Goal: Complete application form

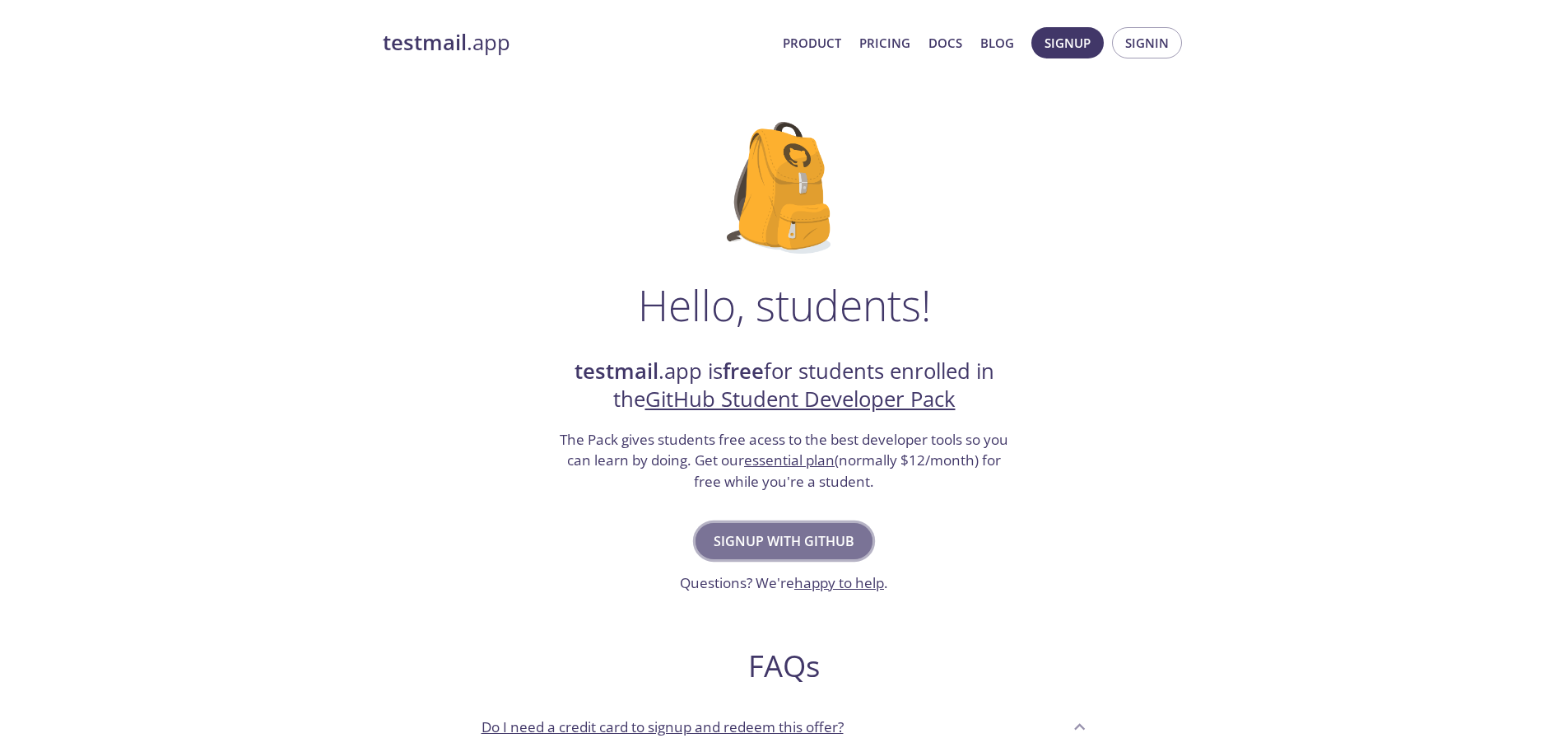
click at [815, 546] on span "Signup with GitHub" at bounding box center [784, 540] width 141 height 23
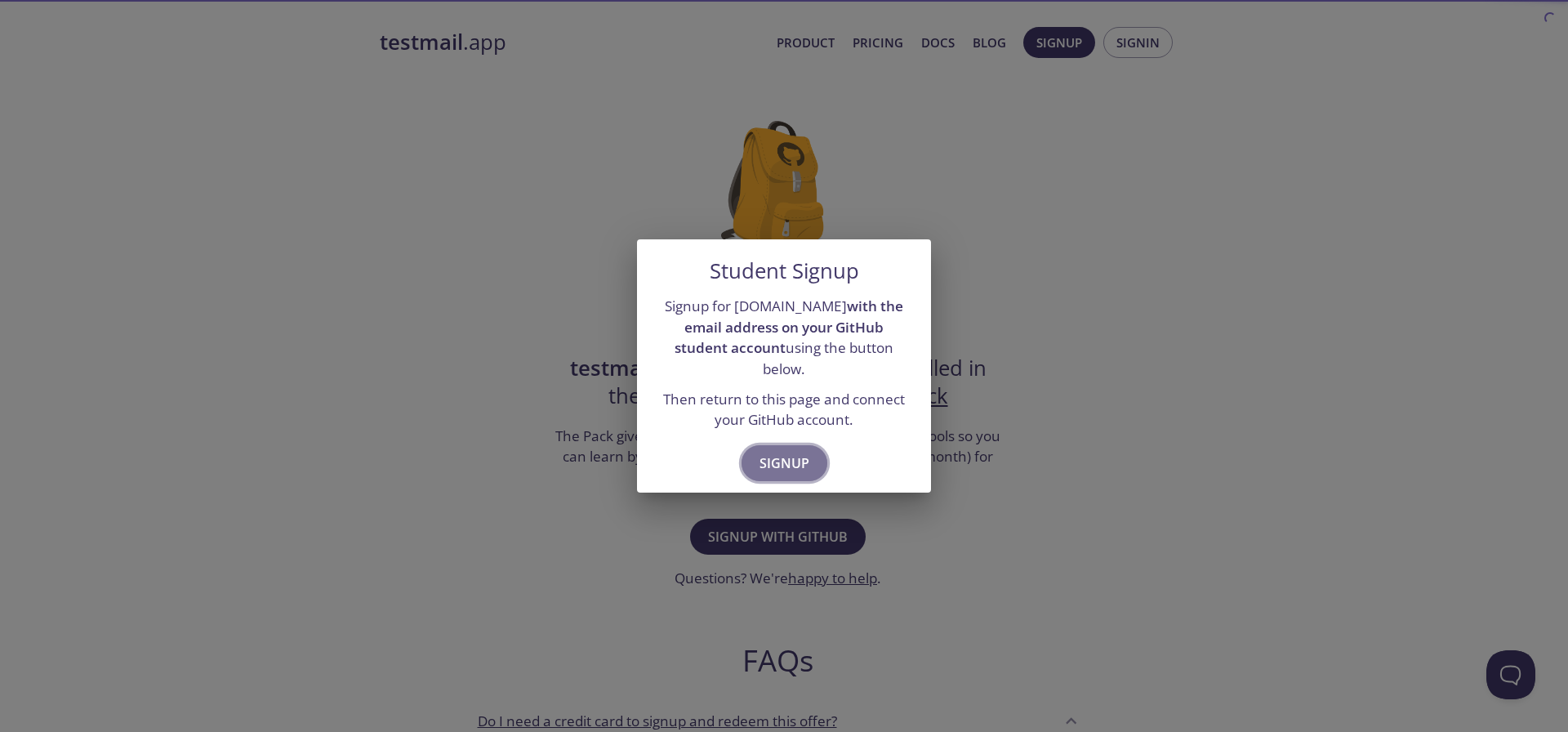
click at [795, 456] on span "Signup" at bounding box center [784, 462] width 50 height 23
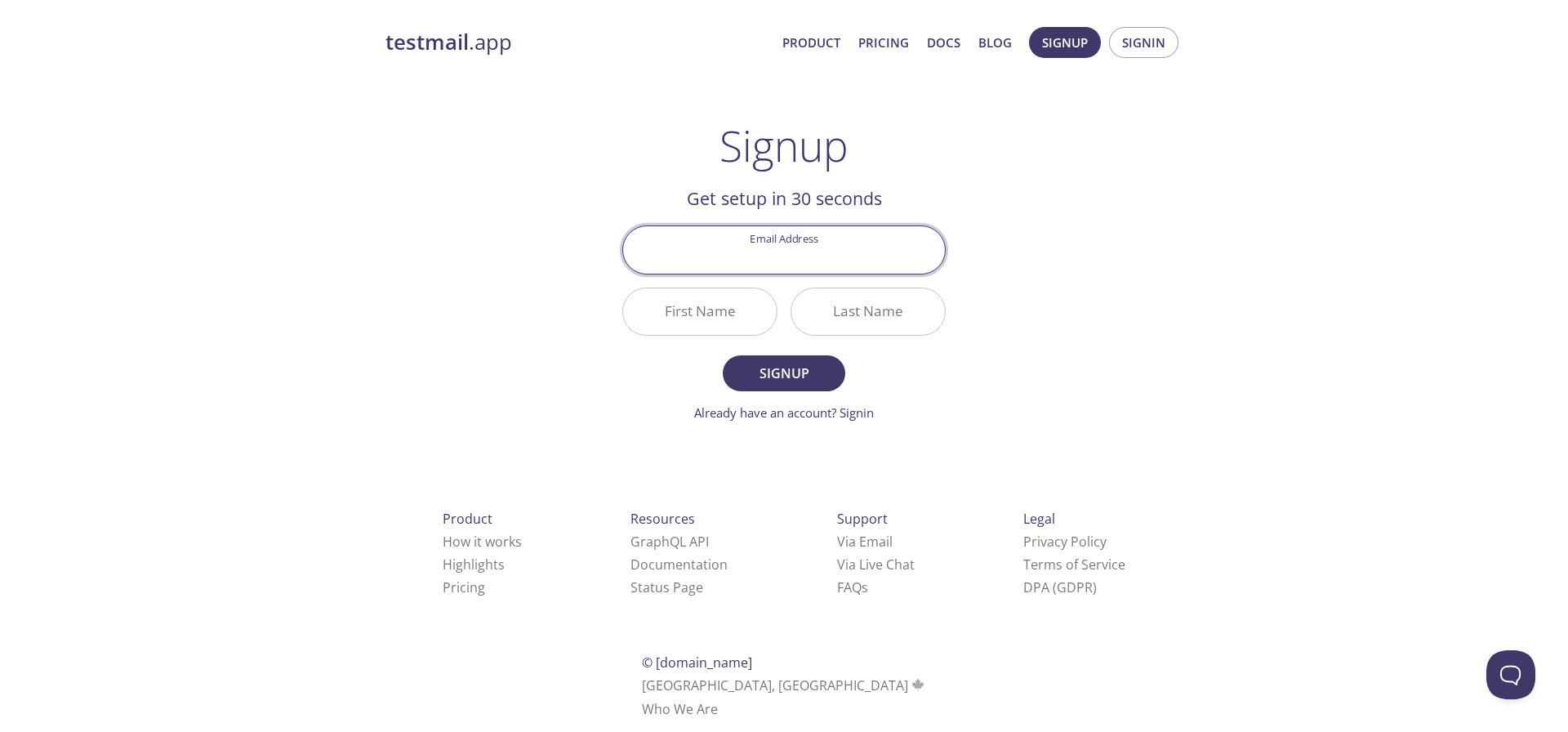
click at [797, 251] on input "Email Address" at bounding box center [784, 249] width 321 height 47
type input "[EMAIL_ADDRESS][DOMAIN_NAME]"
click at [734, 319] on input "First Name" at bounding box center [700, 311] width 153 height 47
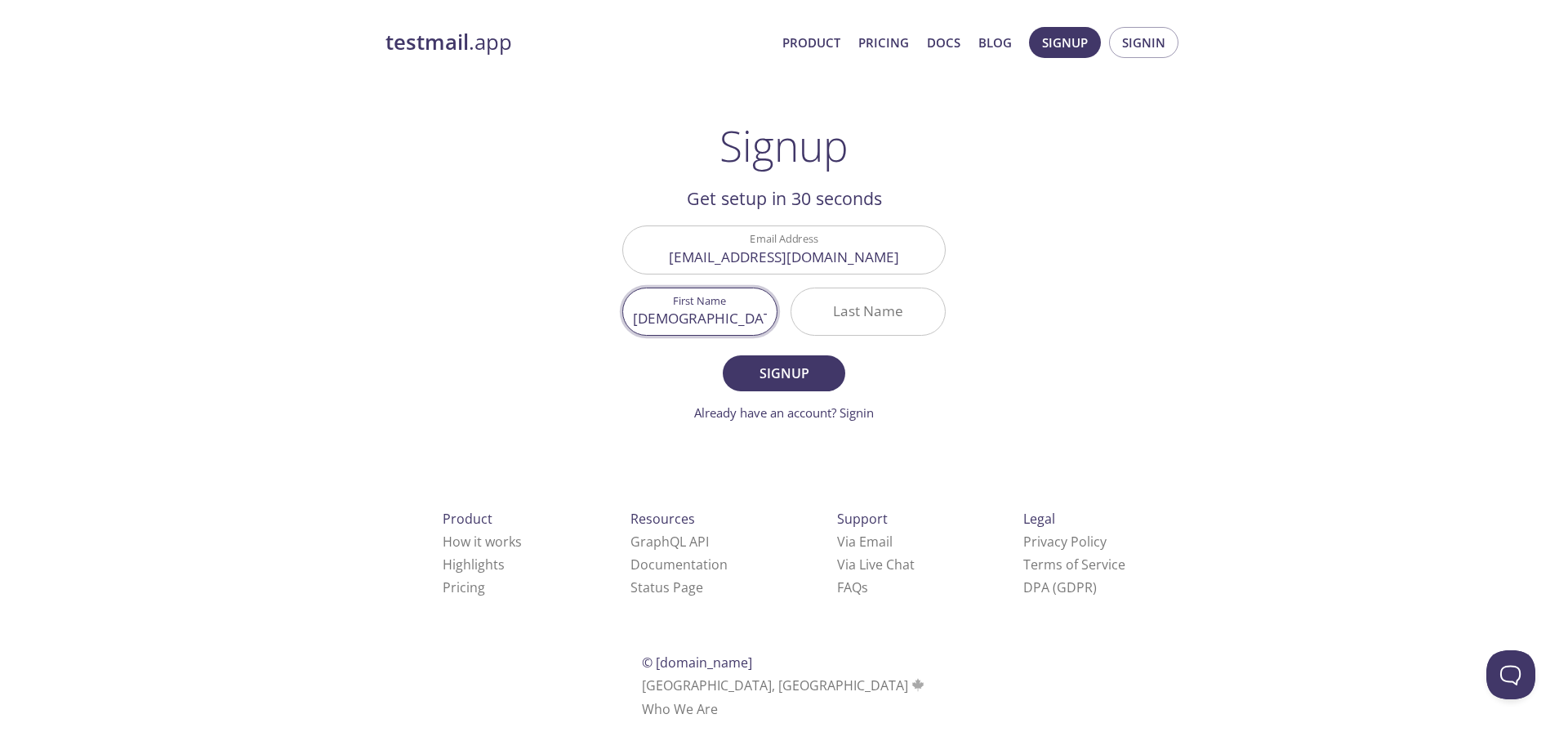
type input "[DEMOGRAPHIC_DATA]"
type input "[PERSON_NAME]"
click at [787, 376] on span "Signup" at bounding box center [784, 373] width 86 height 23
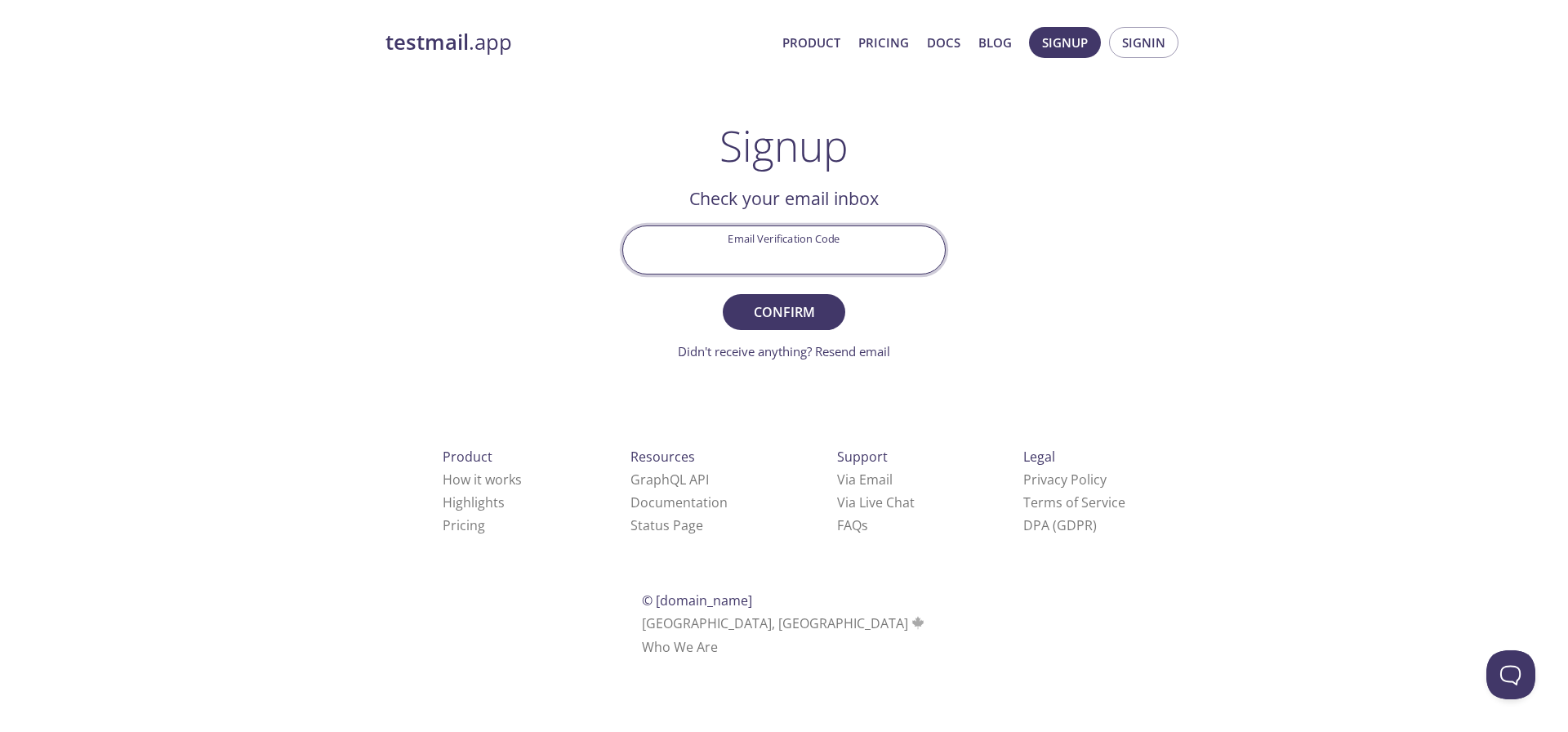
click at [778, 246] on input "Email Verification Code" at bounding box center [784, 249] width 321 height 47
type input "J8LL859"
click at [723, 294] on button "Confirm" at bounding box center [784, 312] width 122 height 36
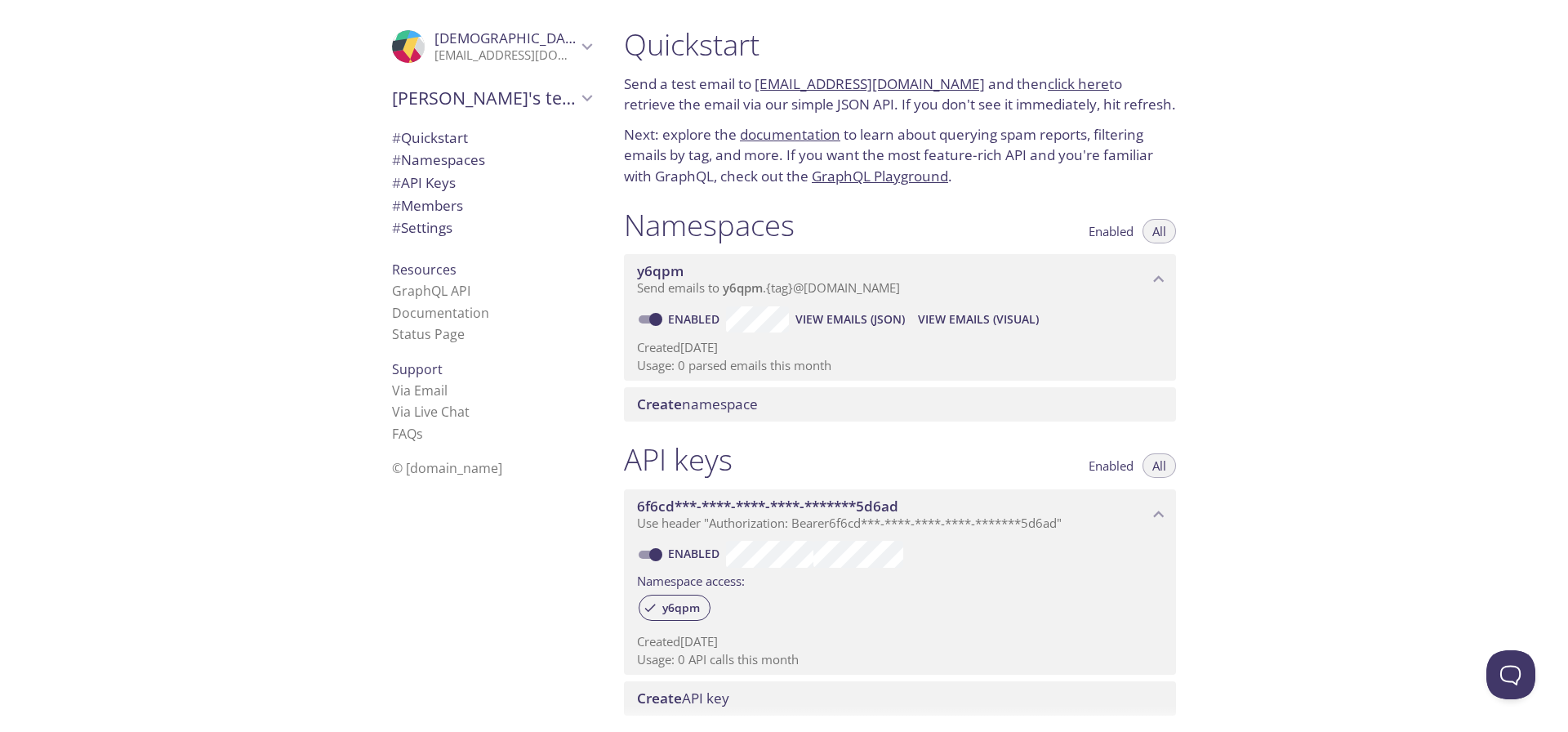
click at [715, 401] on span "Create namespace" at bounding box center [697, 404] width 121 height 19
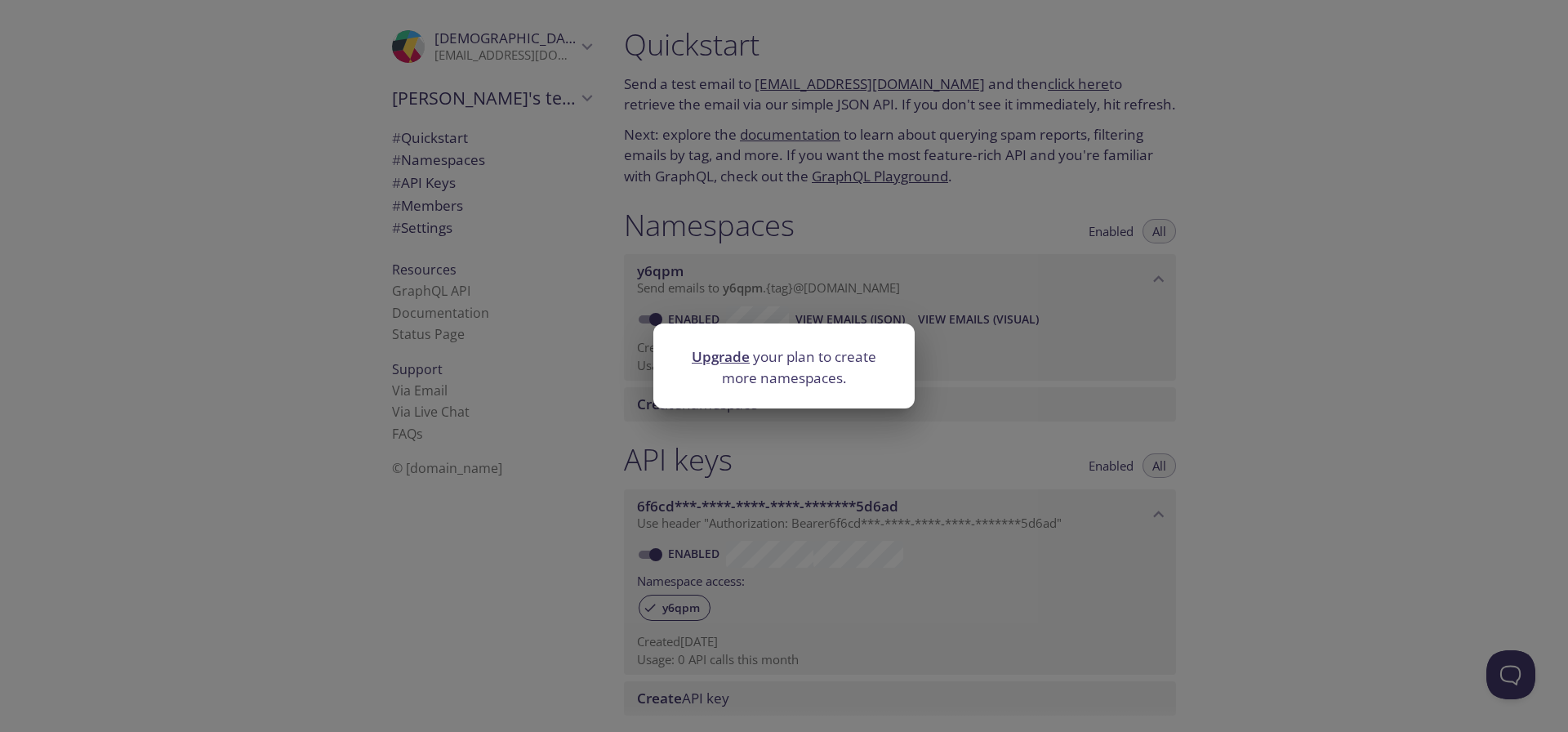
click at [1238, 306] on div "Upgrade your plan to create more namespaces." at bounding box center [784, 366] width 1568 height 732
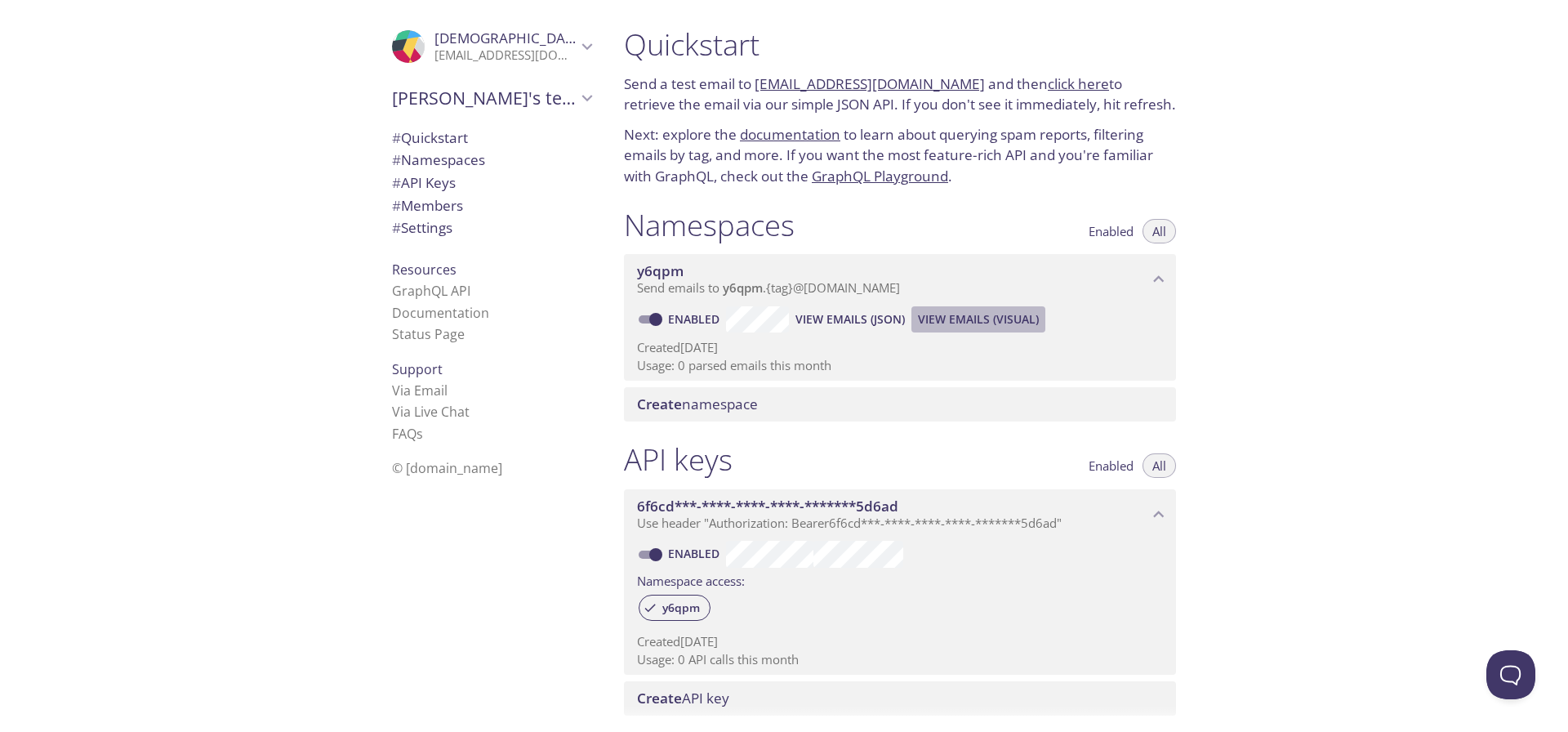
click at [960, 323] on span "View Emails (Visual)" at bounding box center [978, 319] width 121 height 20
click at [818, 329] on button "View Emails (JSON)" at bounding box center [850, 319] width 122 height 26
click at [750, 299] on div "y6qpm Send emails to y6qpm . {tag} @[DOMAIN_NAME]" at bounding box center [900, 279] width 552 height 51
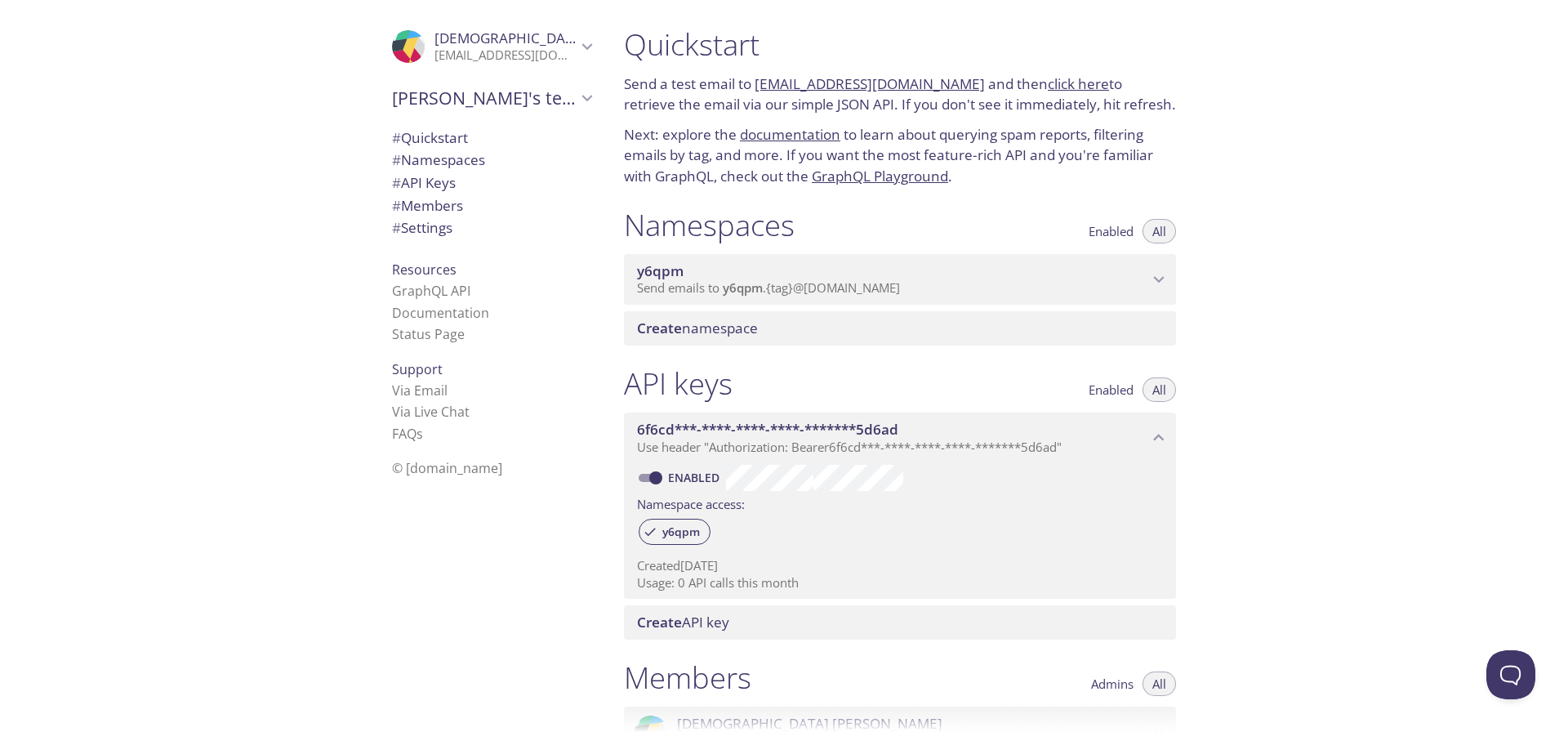
click at [750, 299] on div "y6qpm Send emails to y6qpm . {tag} @[DOMAIN_NAME]" at bounding box center [900, 279] width 552 height 51
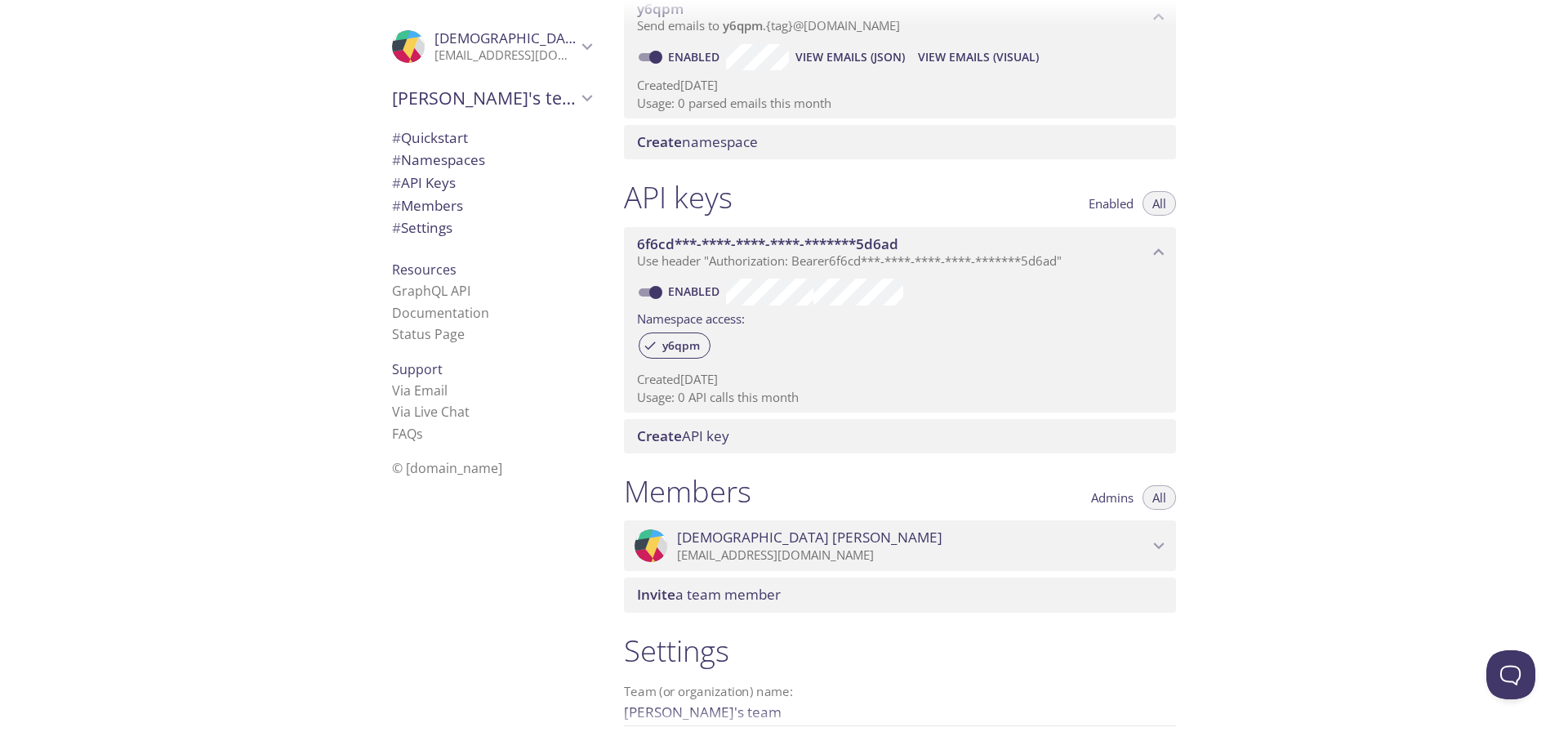
scroll to position [277, 0]
